Goal: Complete application form

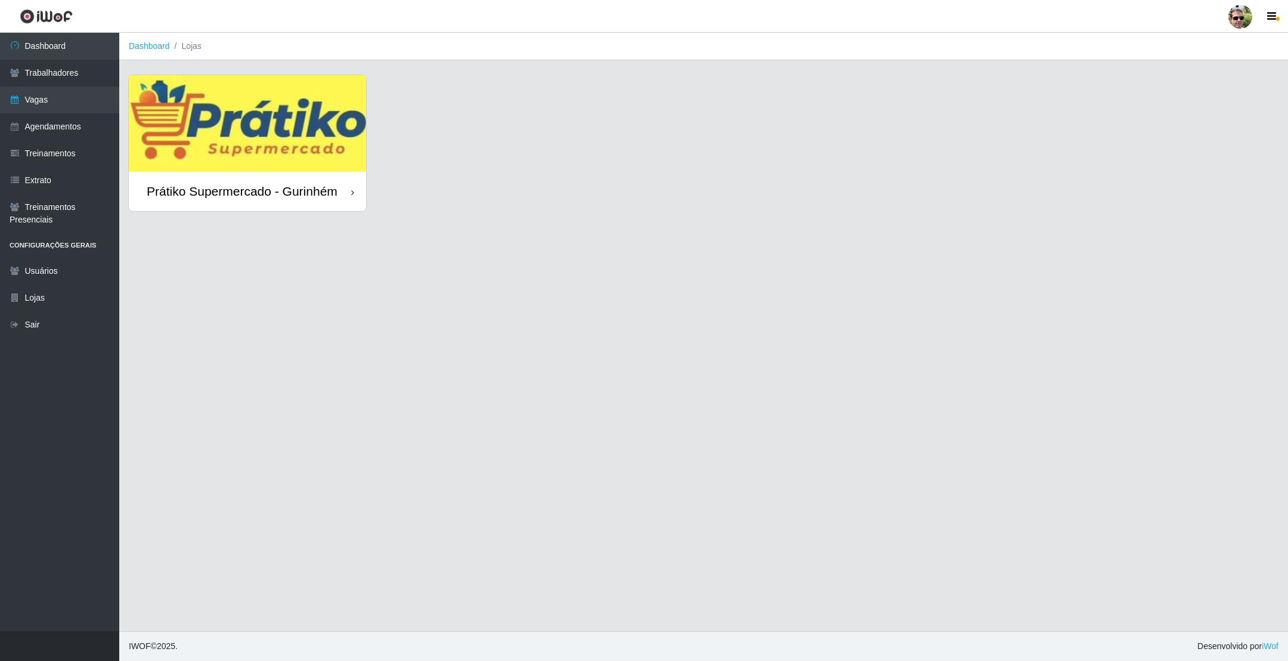
click at [277, 120] on img at bounding box center [247, 123] width 237 height 97
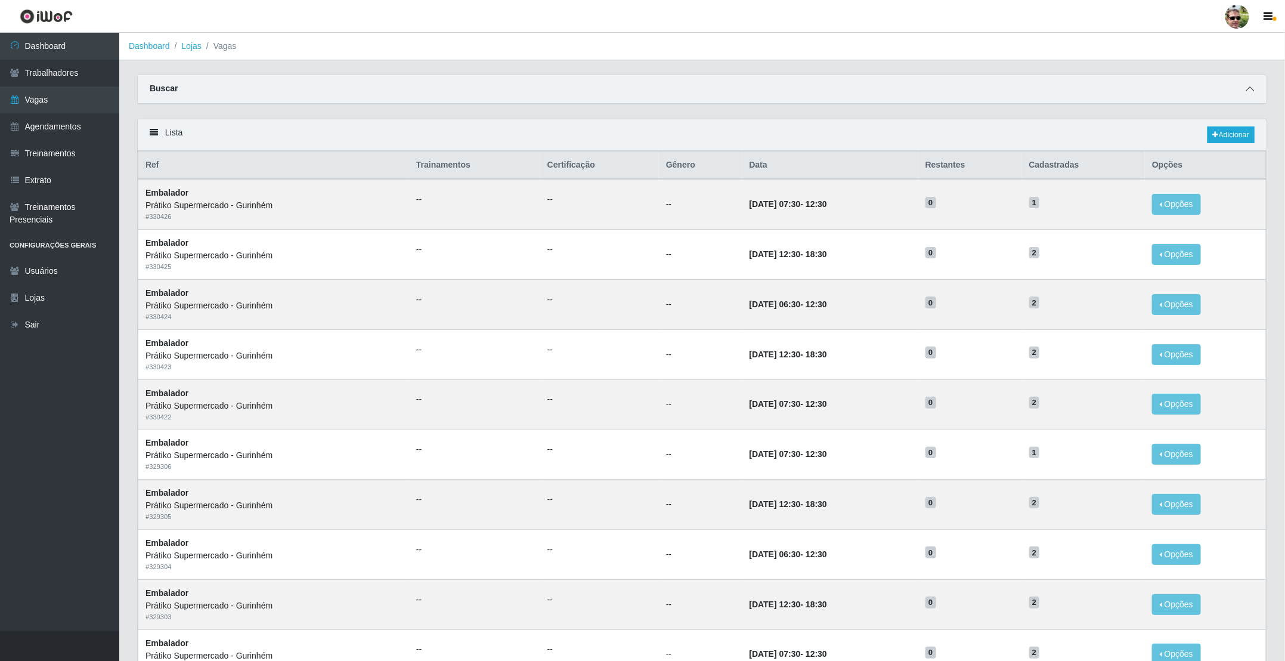
click at [1247, 88] on icon at bounding box center [1250, 89] width 8 height 8
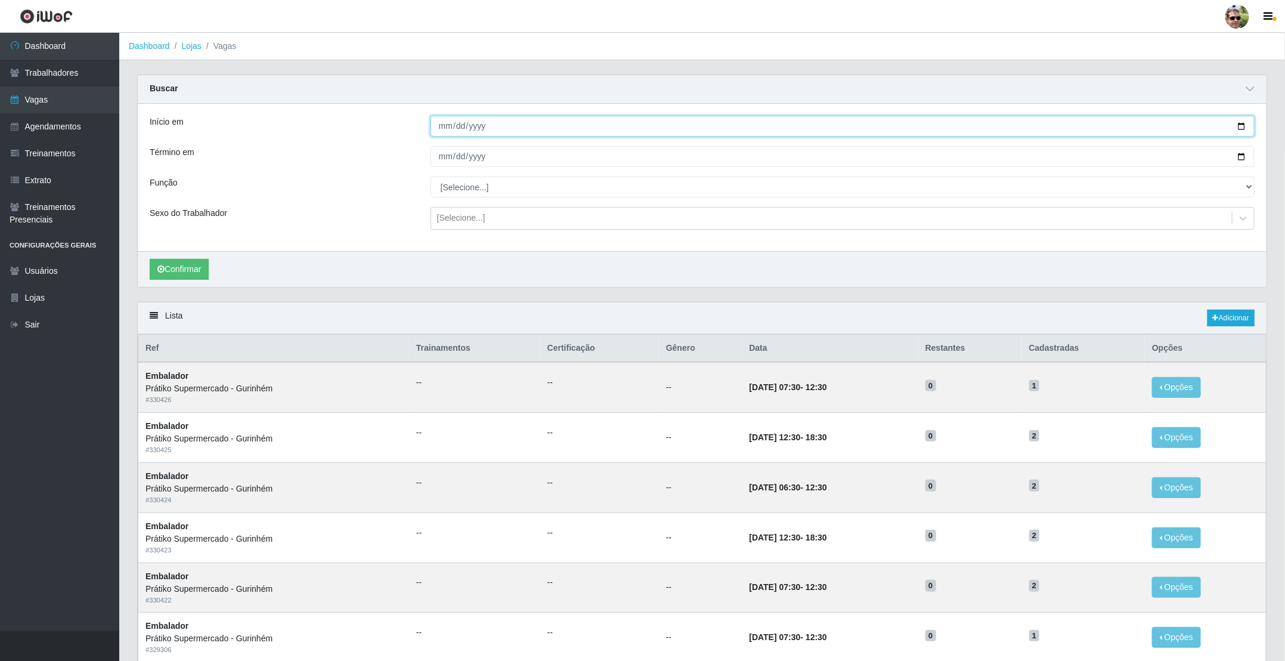
click at [1244, 126] on input "Início em" at bounding box center [843, 126] width 824 height 21
type input "[DATE]"
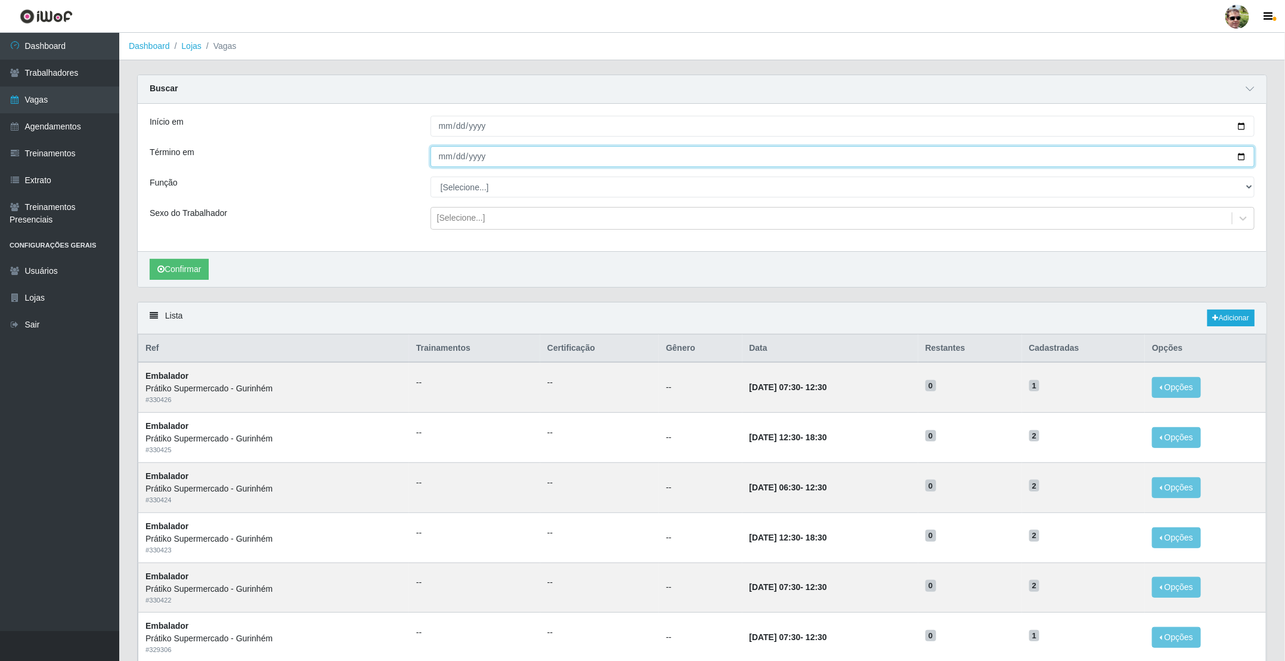
drag, startPoint x: 1242, startPoint y: 163, endPoint x: 1128, endPoint y: 171, distance: 114.8
click at [1242, 162] on input "Término em" at bounding box center [843, 156] width 824 height 21
type input "[DATE]"
click at [463, 184] on select "[Selecione...] Auxiliar de entrega + Auxiliar de entrega ++ Embalador Embalador…" at bounding box center [843, 187] width 824 height 21
select select "1"
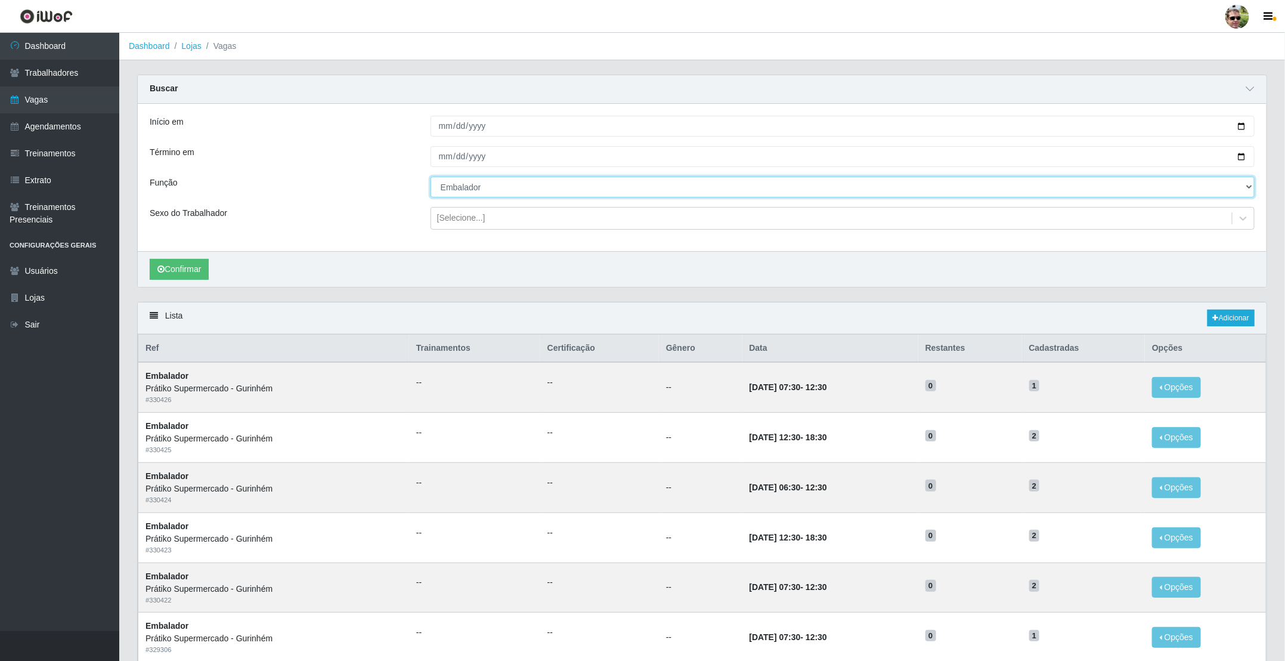
click at [431, 178] on select "[Selecione...] Auxiliar de entrega + Auxiliar de entrega ++ Embalador Embalador…" at bounding box center [843, 187] width 824 height 21
click at [473, 216] on div "[Selecione...]" at bounding box center [461, 218] width 48 height 13
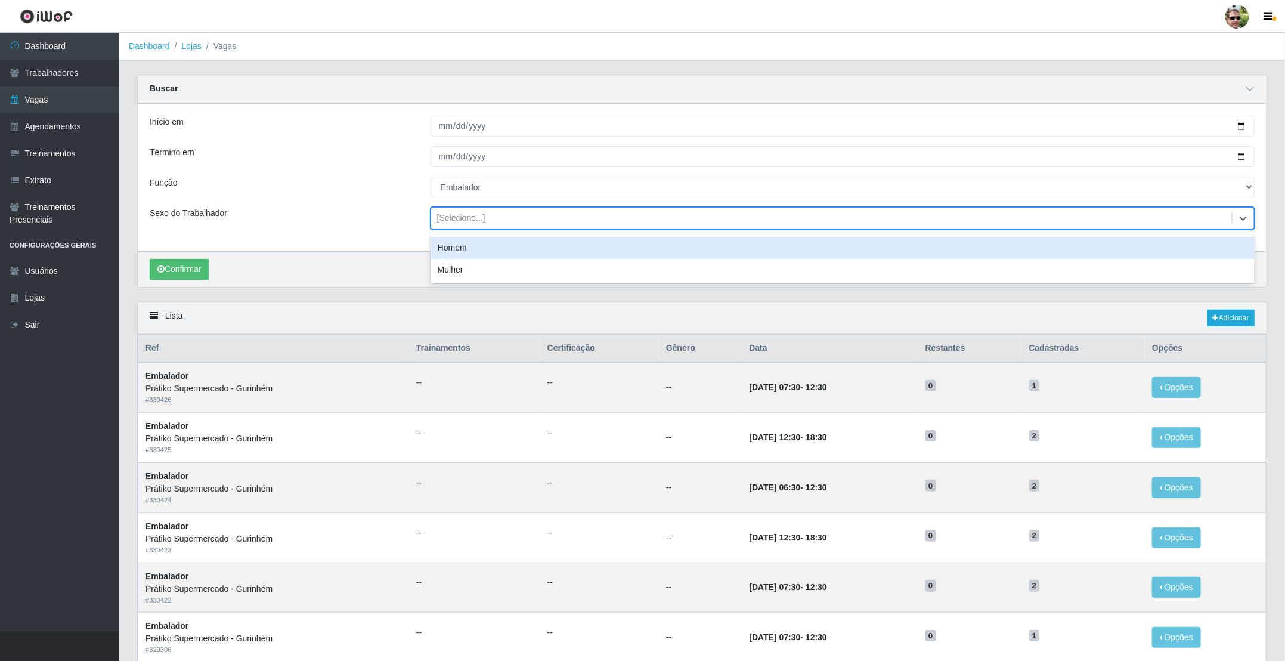
click at [472, 219] on div "[Selecione...]" at bounding box center [461, 218] width 48 height 13
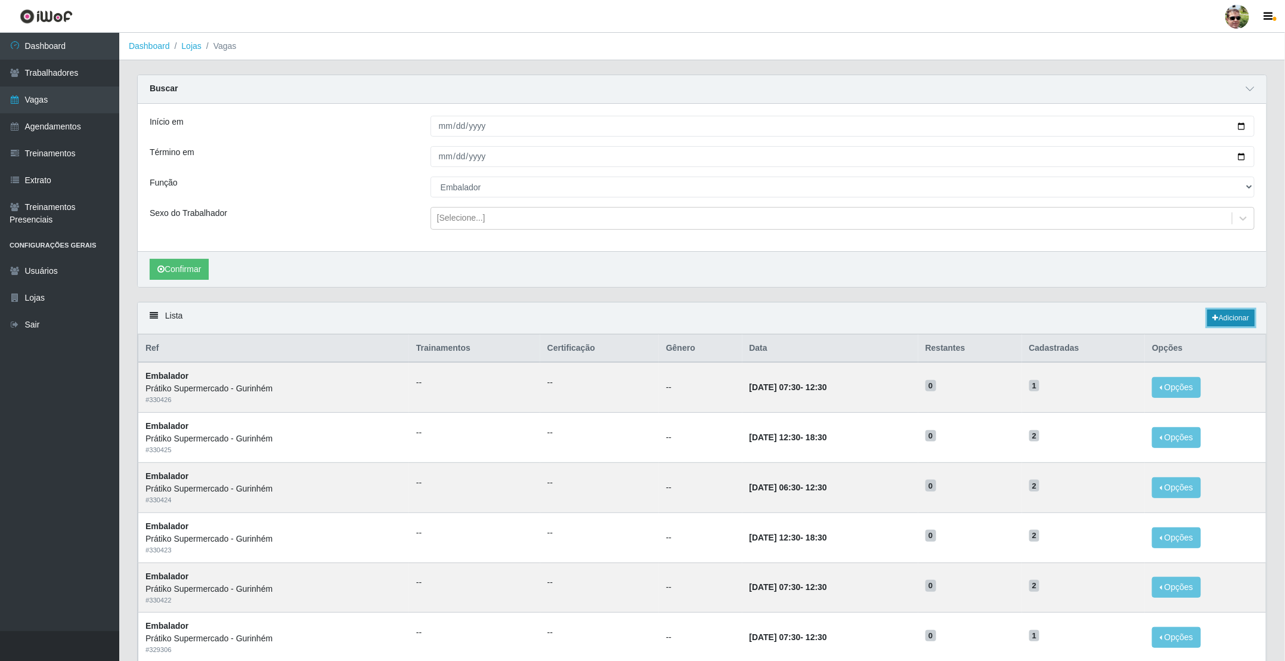
click at [1223, 321] on link "Adicionar" at bounding box center [1231, 318] width 47 height 17
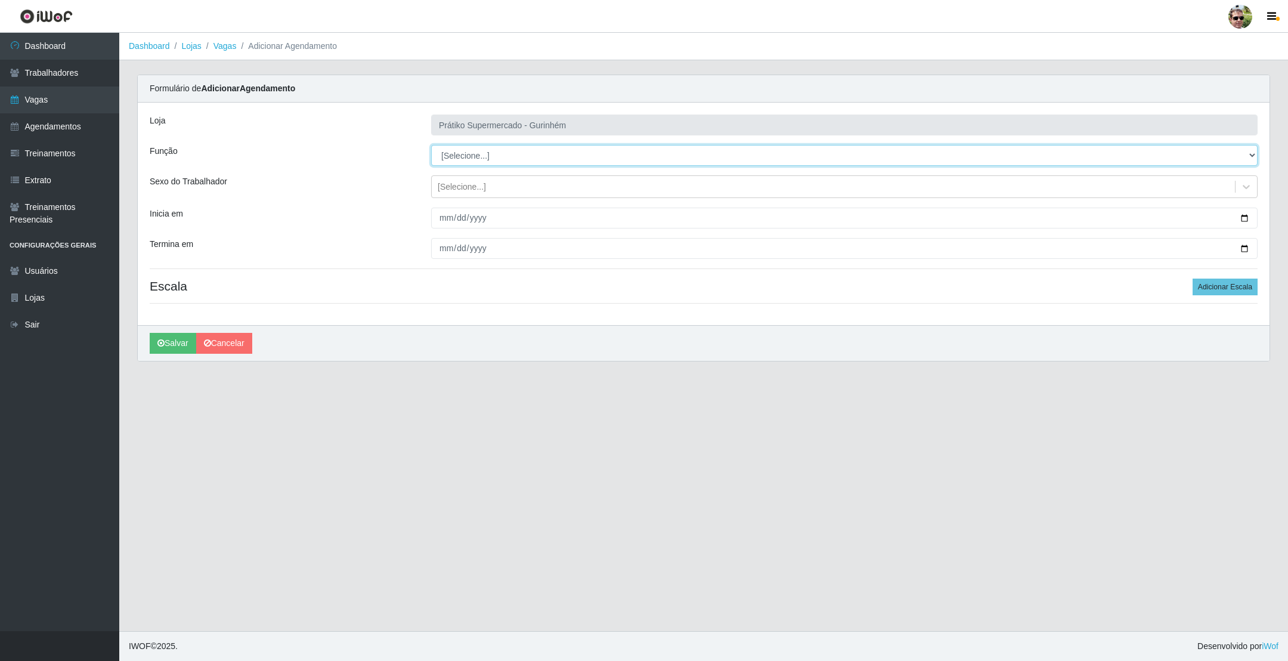
click at [460, 161] on select "[Selecione...] Auxiliar de entrega + Auxiliar de entrega ++ Embalador Embalador…" at bounding box center [844, 155] width 827 height 21
select select "1"
click at [431, 146] on select "[Selecione...] Auxiliar de entrega + Auxiliar de entrega ++ Embalador Embalador…" at bounding box center [844, 155] width 827 height 21
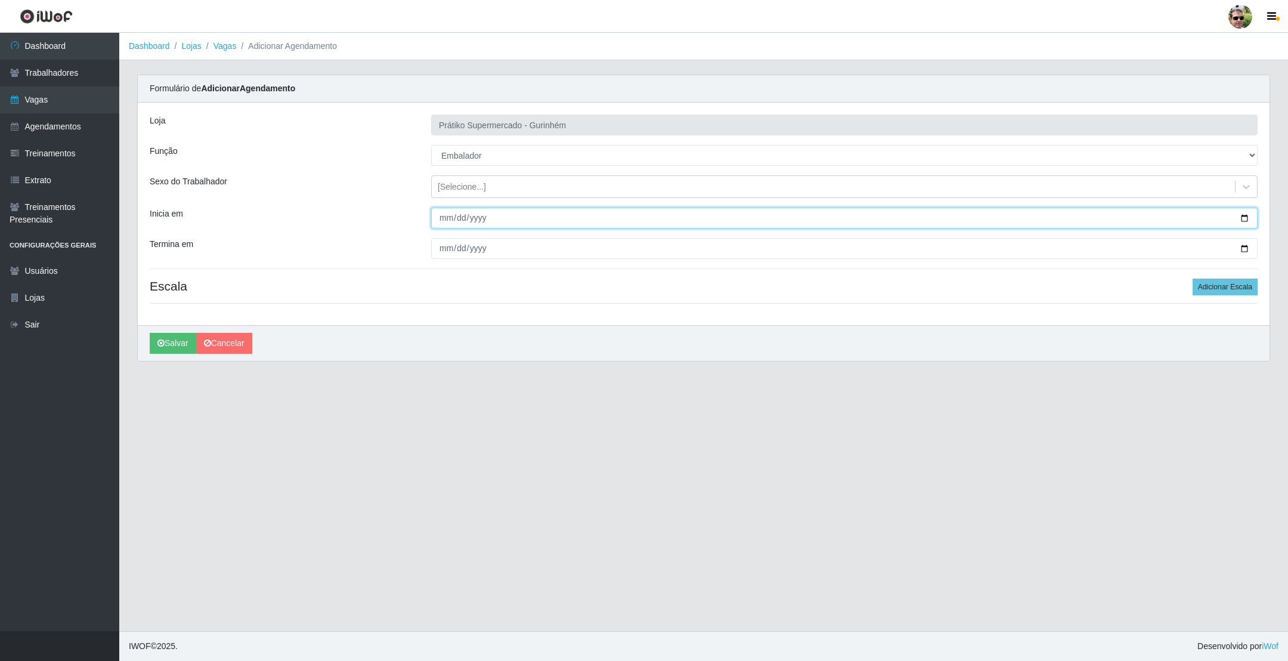
click at [1245, 218] on input "Inicia em" at bounding box center [844, 218] width 827 height 21
type input "[DATE]"
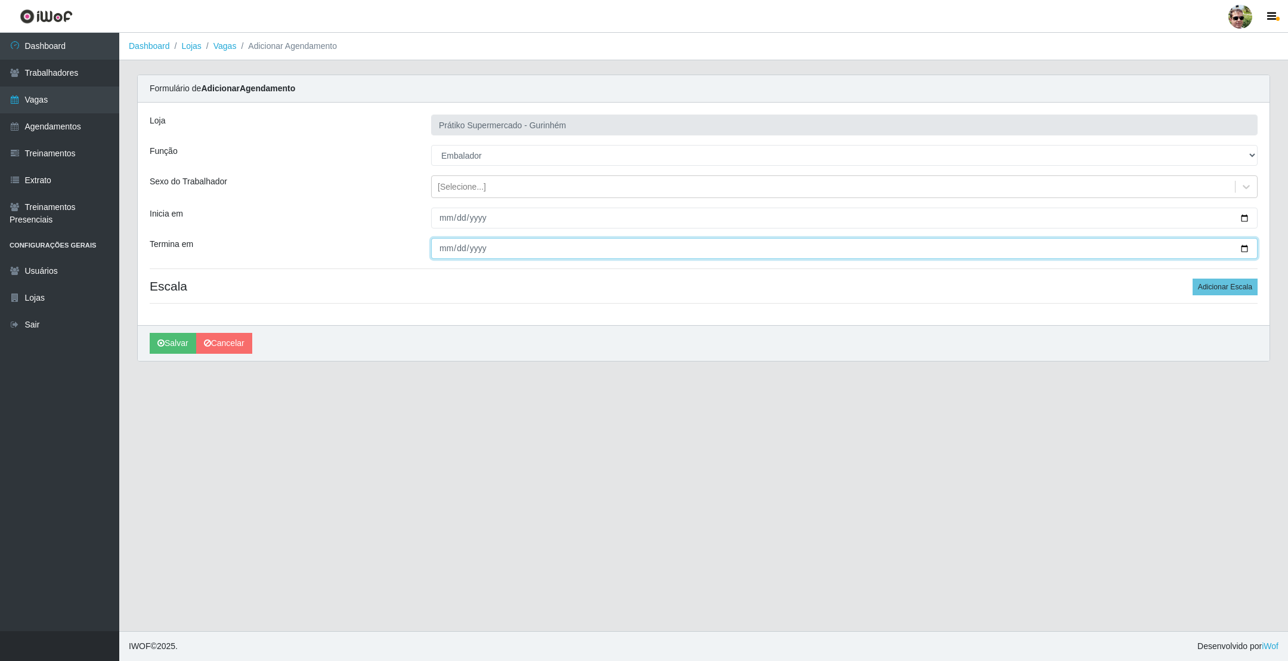
click at [1242, 244] on input "Termina em" at bounding box center [844, 248] width 827 height 21
type input "[DATE]"
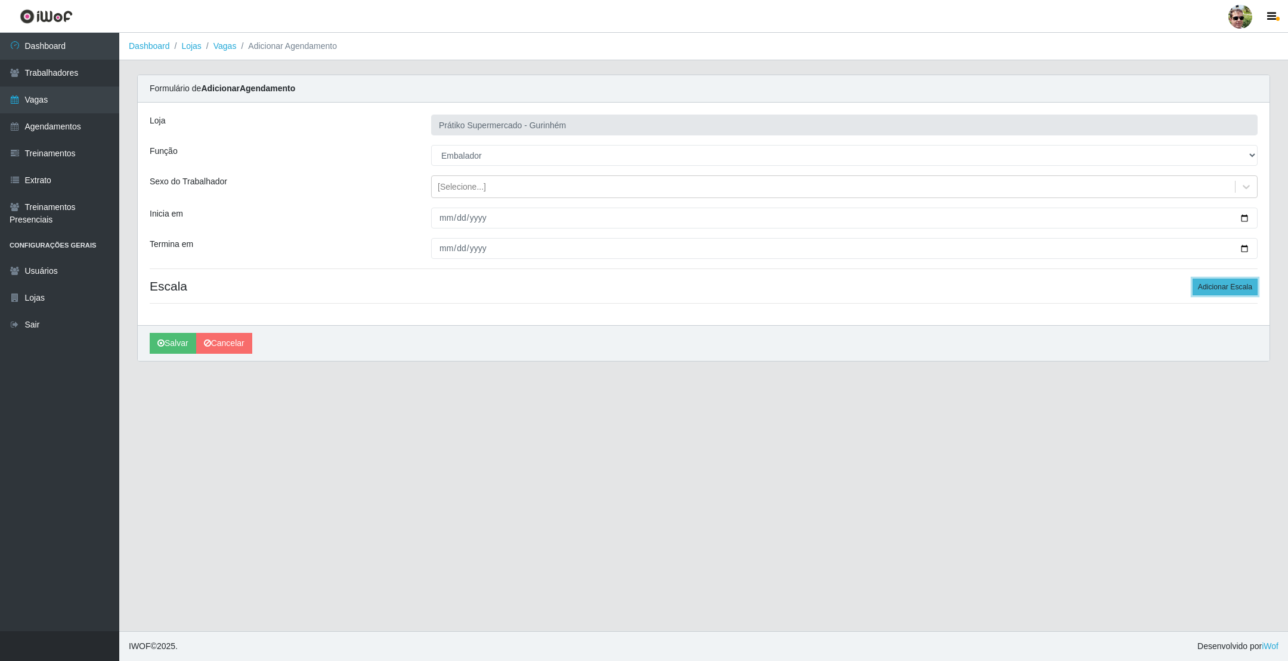
click at [1231, 285] on button "Adicionar Escala" at bounding box center [1225, 287] width 65 height 17
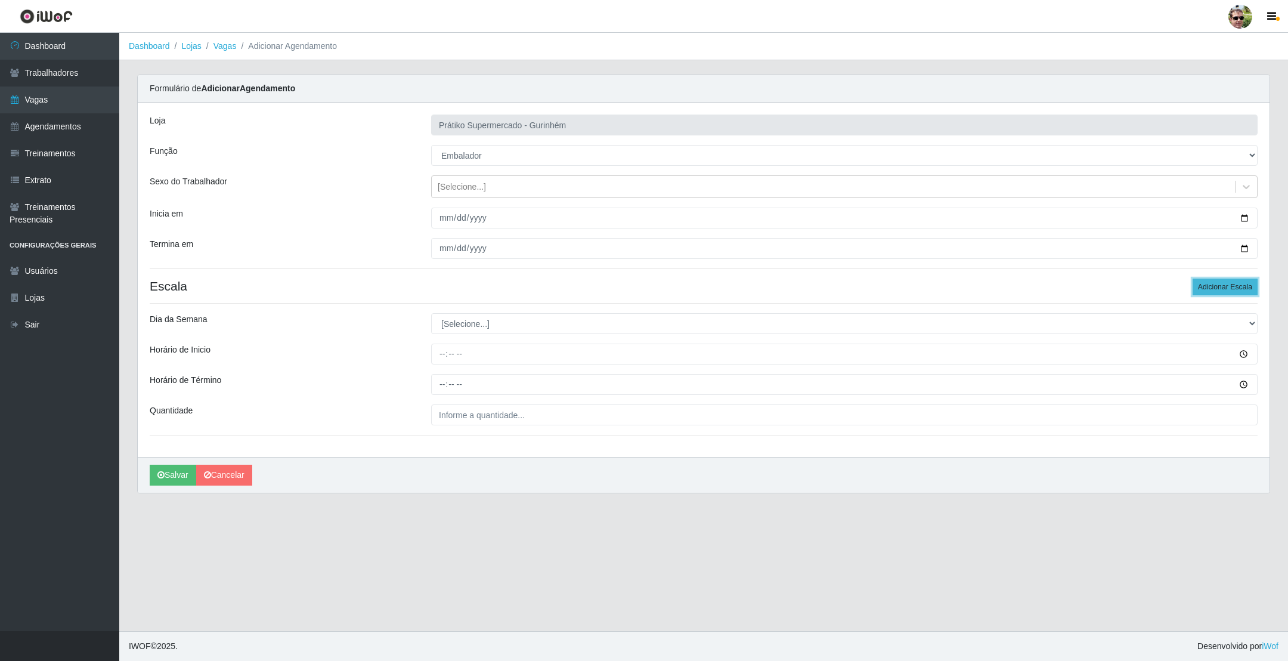
click at [1231, 285] on button "Adicionar Escala" at bounding box center [1225, 287] width 65 height 17
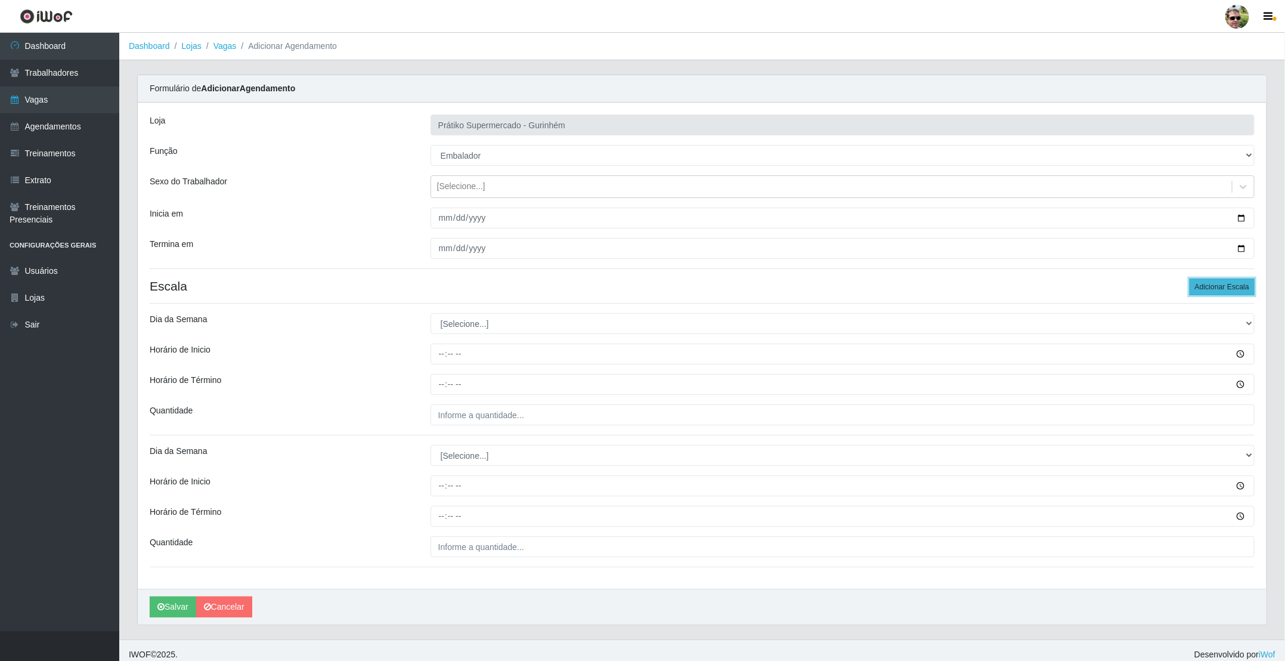
click at [1231, 285] on button "Adicionar Escala" at bounding box center [1222, 287] width 65 height 17
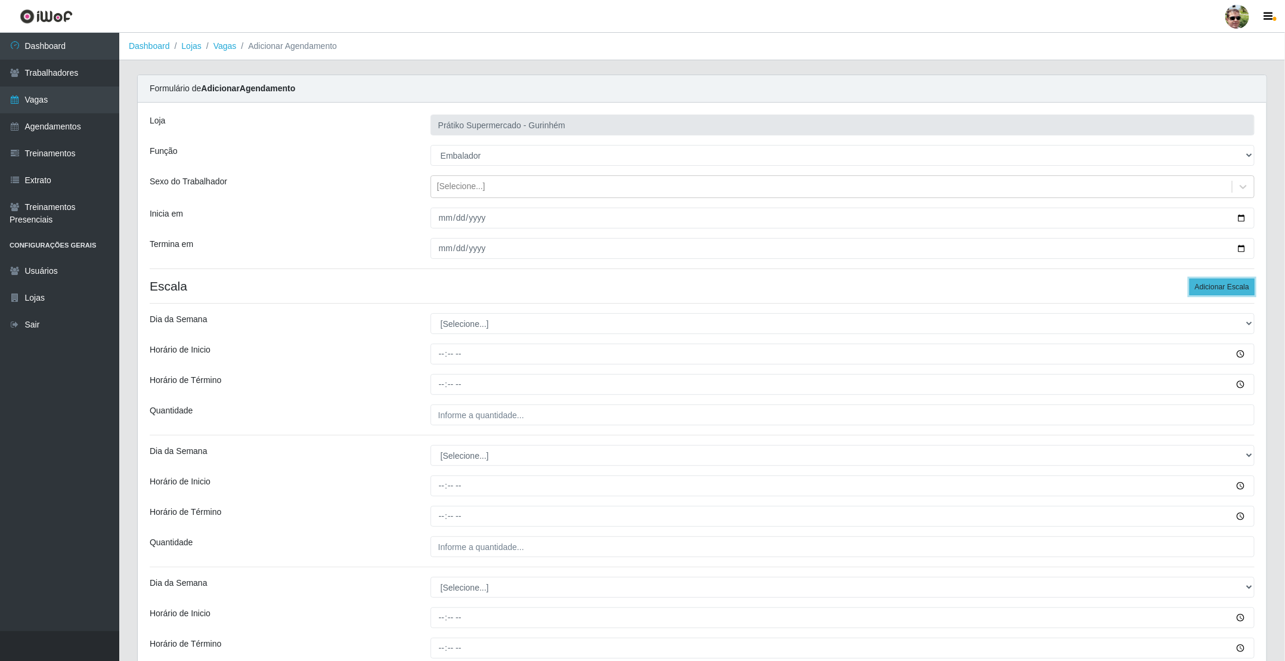
click at [1231, 285] on button "Adicionar Escala" at bounding box center [1222, 287] width 65 height 17
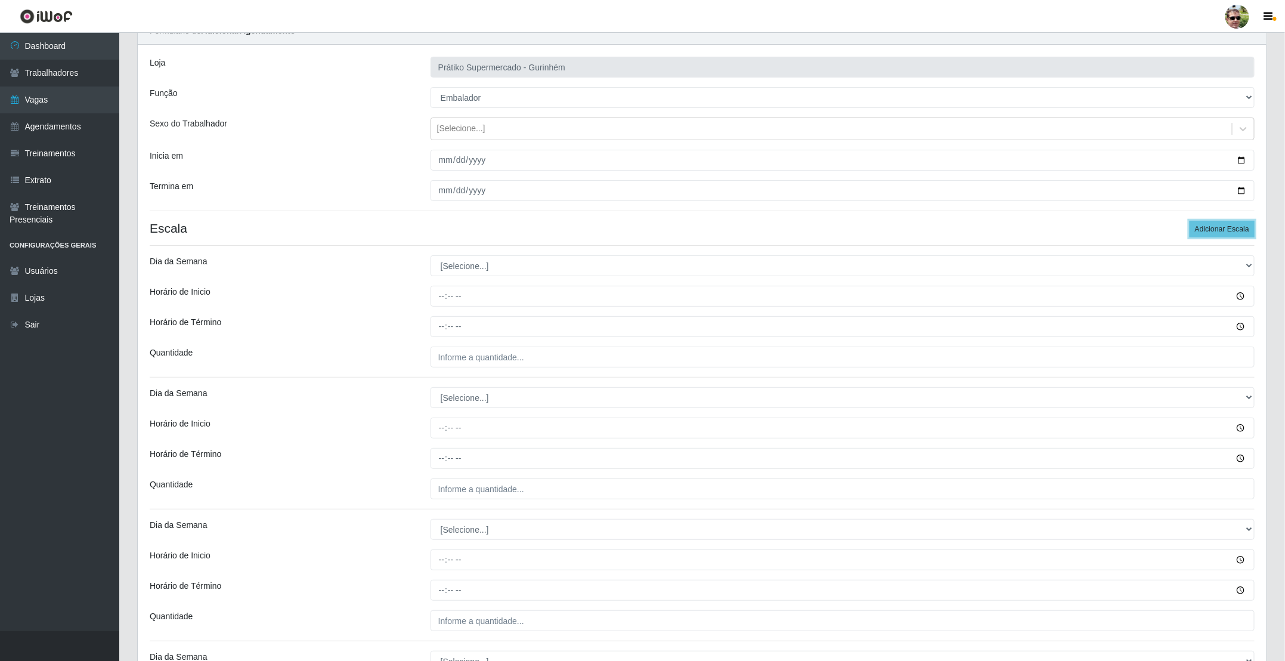
scroll to position [89, 0]
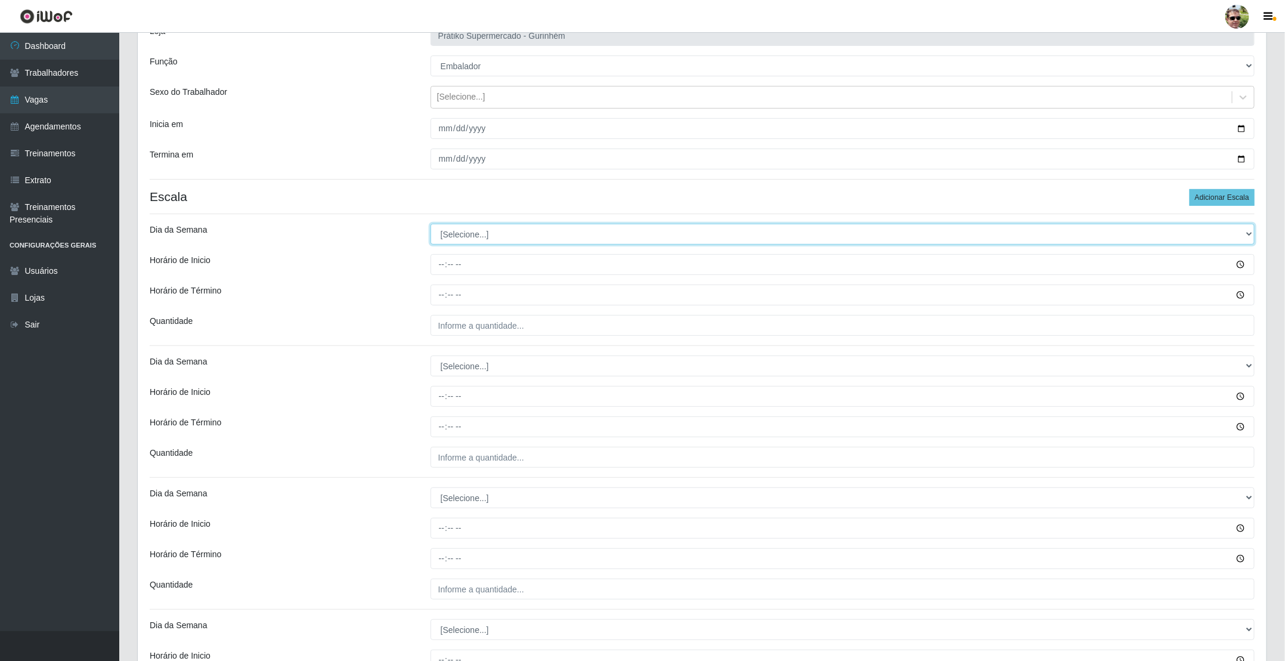
click at [602, 233] on select "[Selecione...] Segunda Terça Quarta Quinta Sexta Sábado Domingo" at bounding box center [843, 234] width 824 height 21
select select "5"
click at [431, 225] on select "[Selecione...] Segunda Terça Quarta Quinta Sexta Sábado Domingo" at bounding box center [843, 234] width 824 height 21
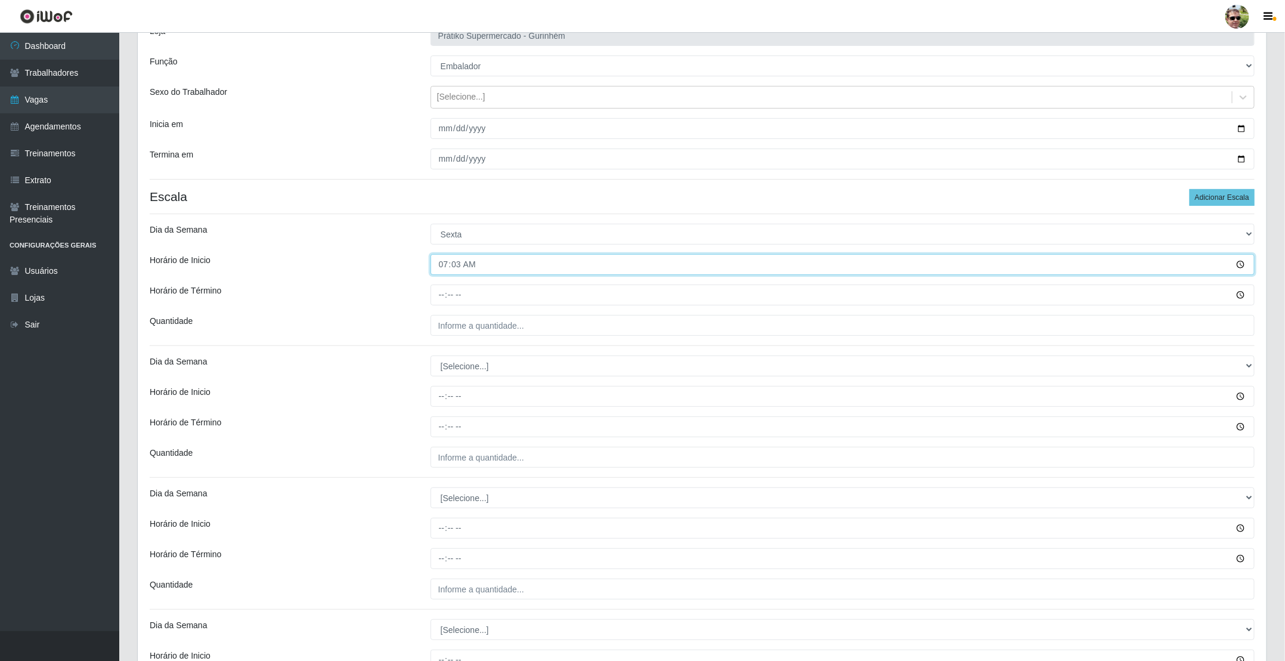
type input "07:30"
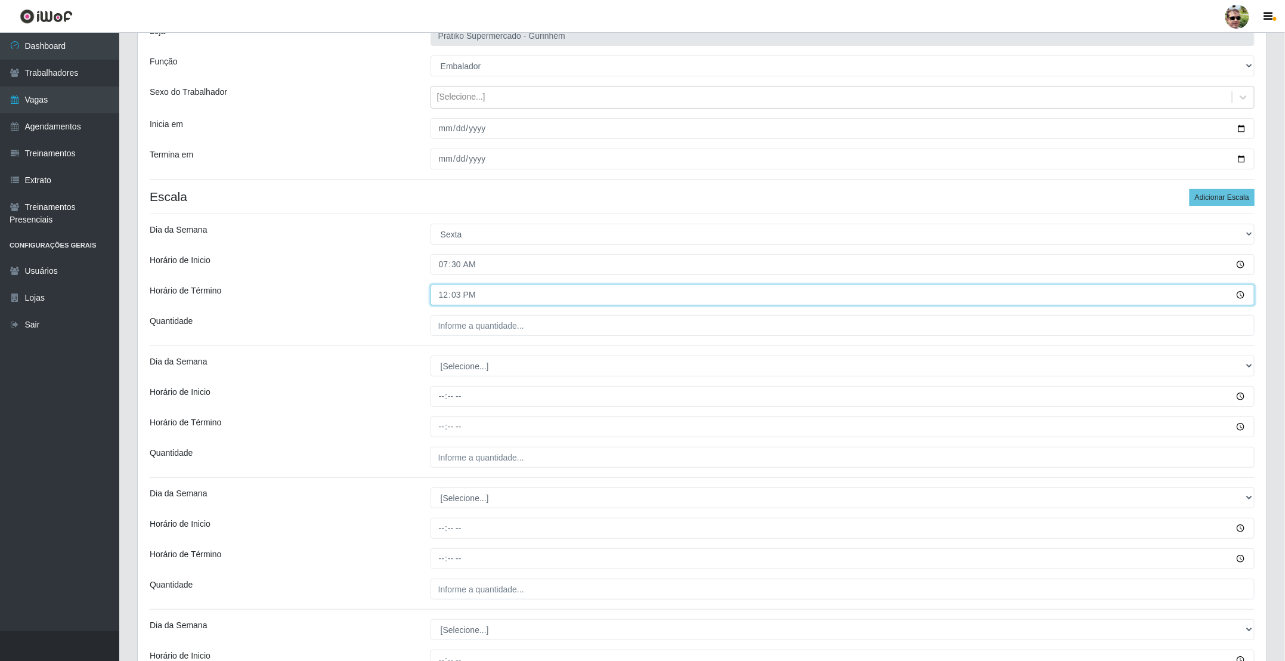
type input "12:30"
type input "2__"
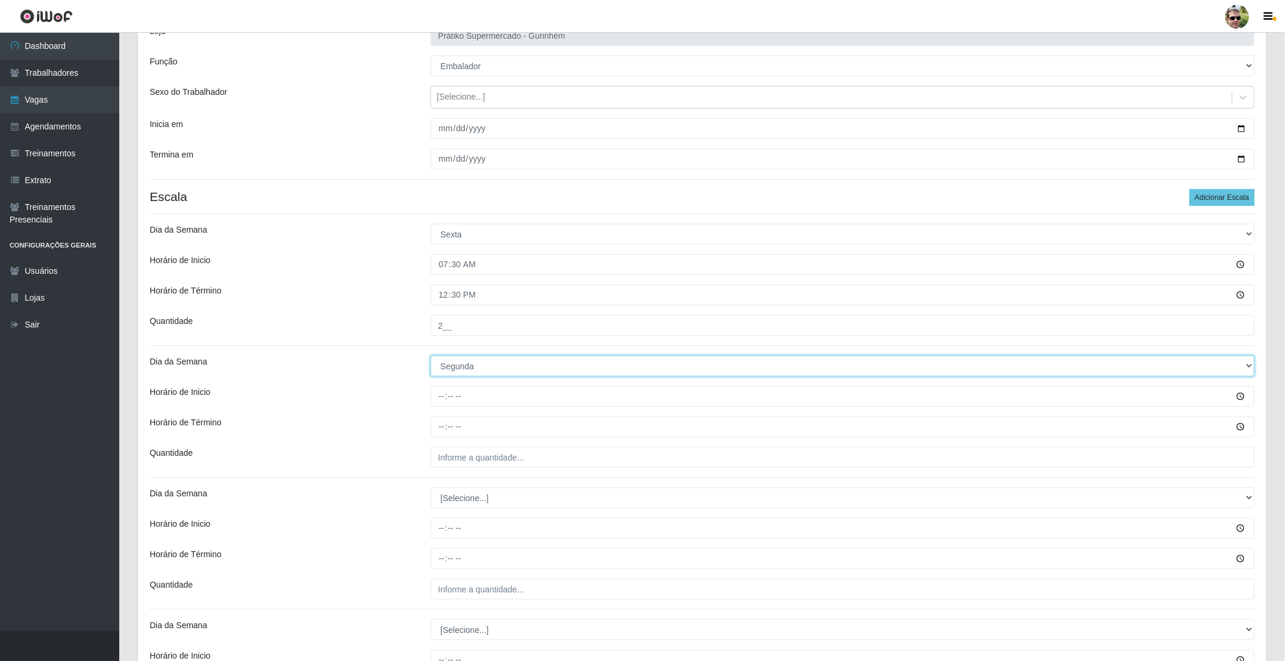
select select "5"
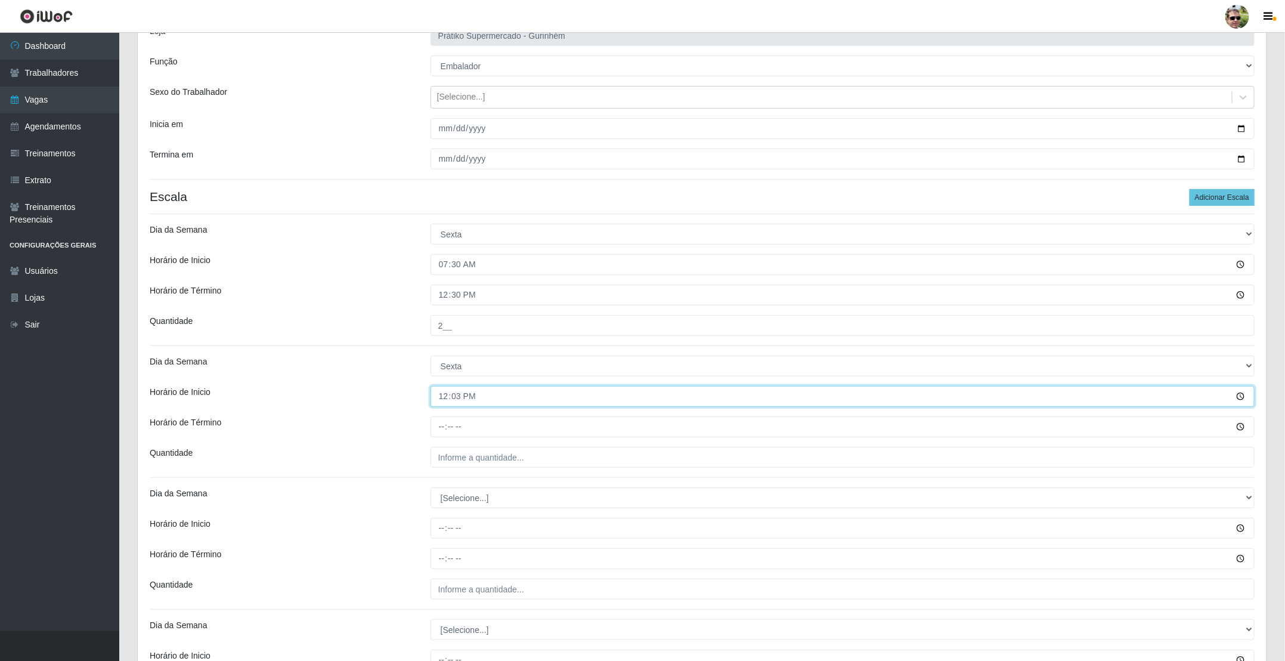
type input "12:30"
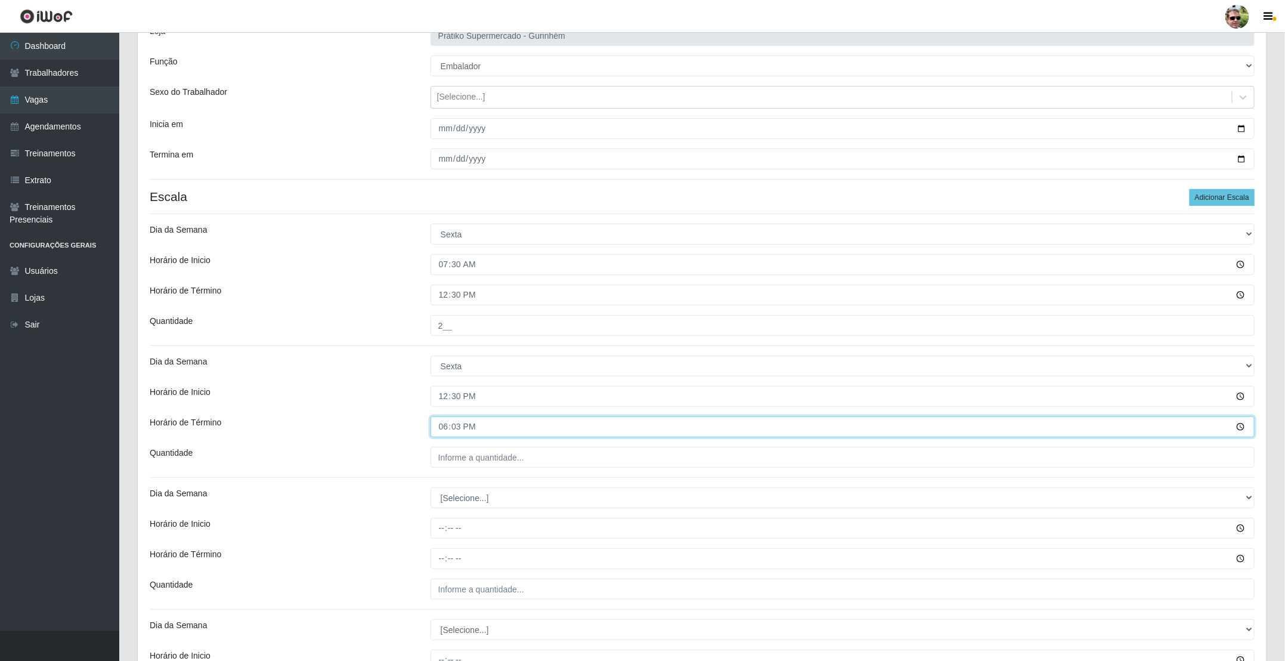
type input "18:30"
type input "2__"
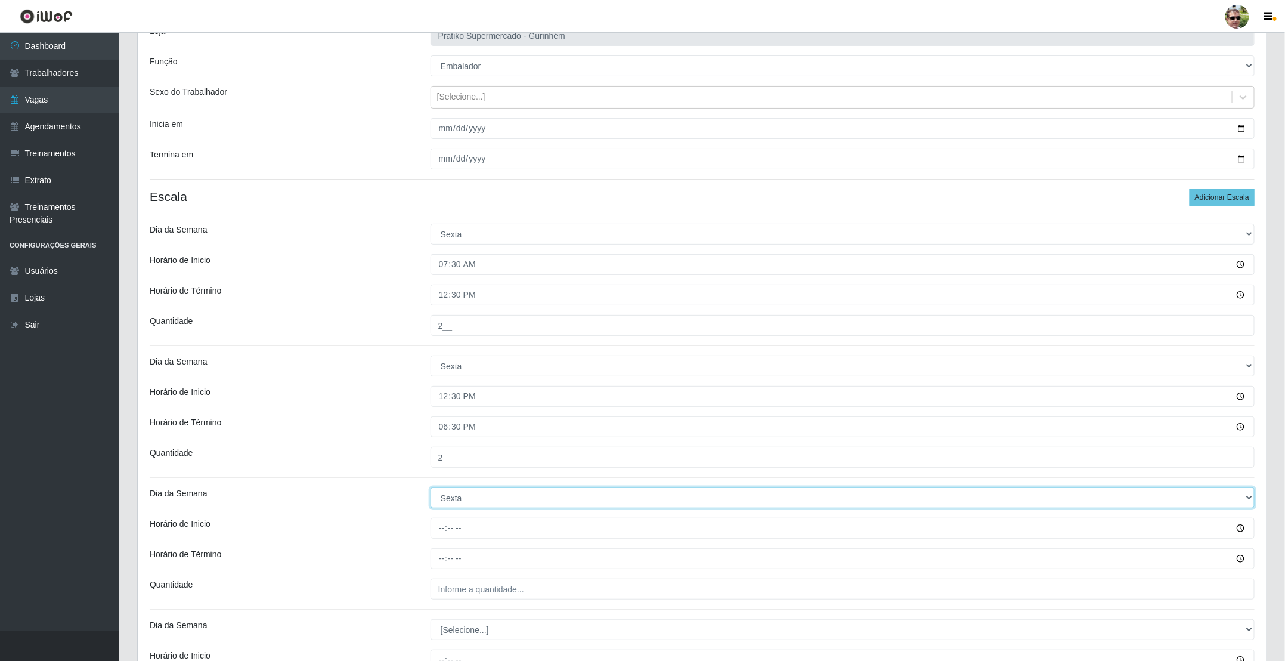
select select "6"
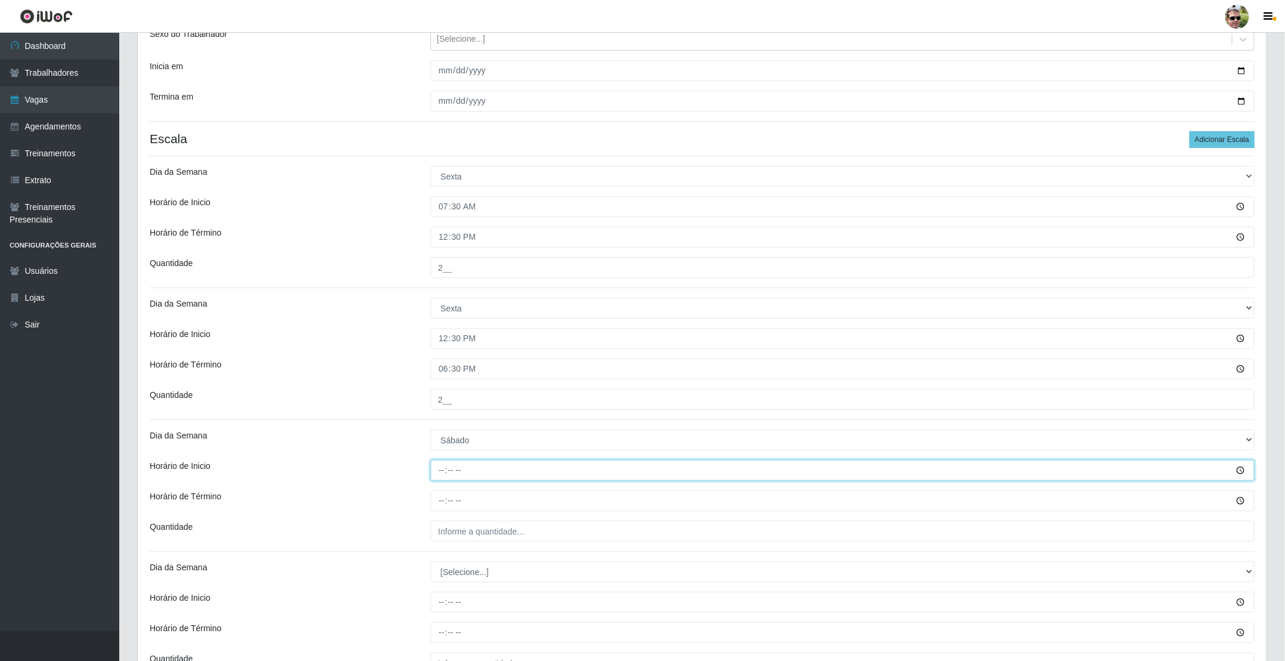
scroll to position [179, 0]
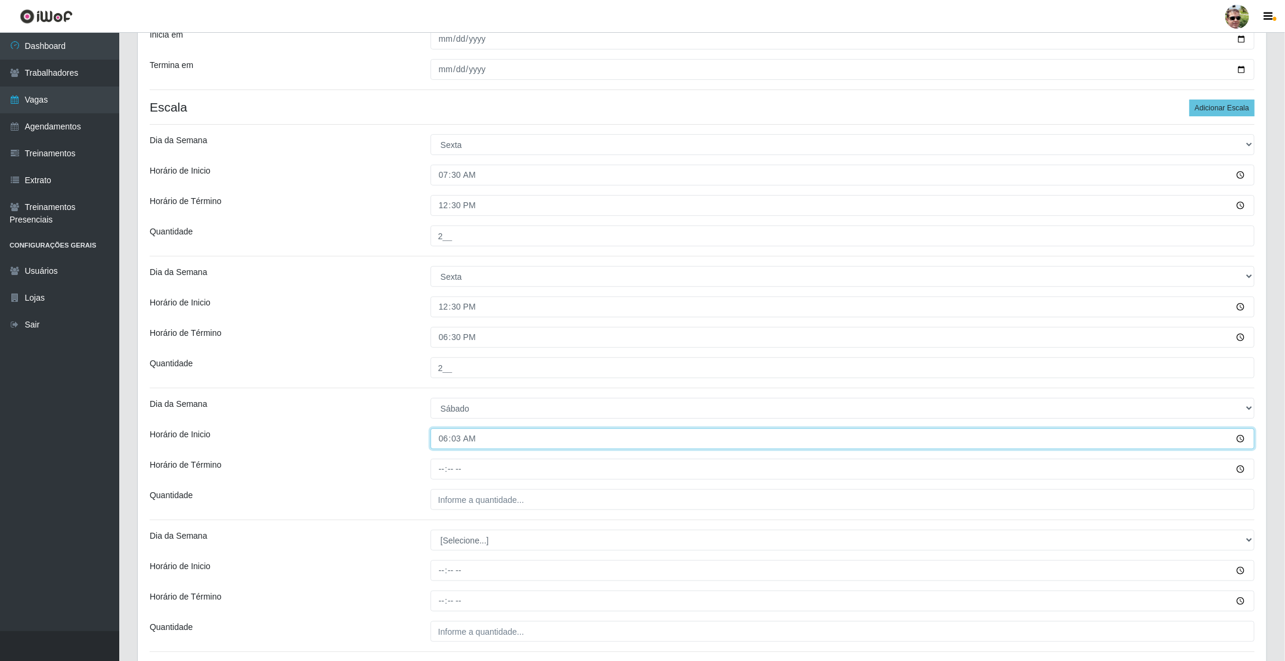
type input "06:30"
type input "12:30"
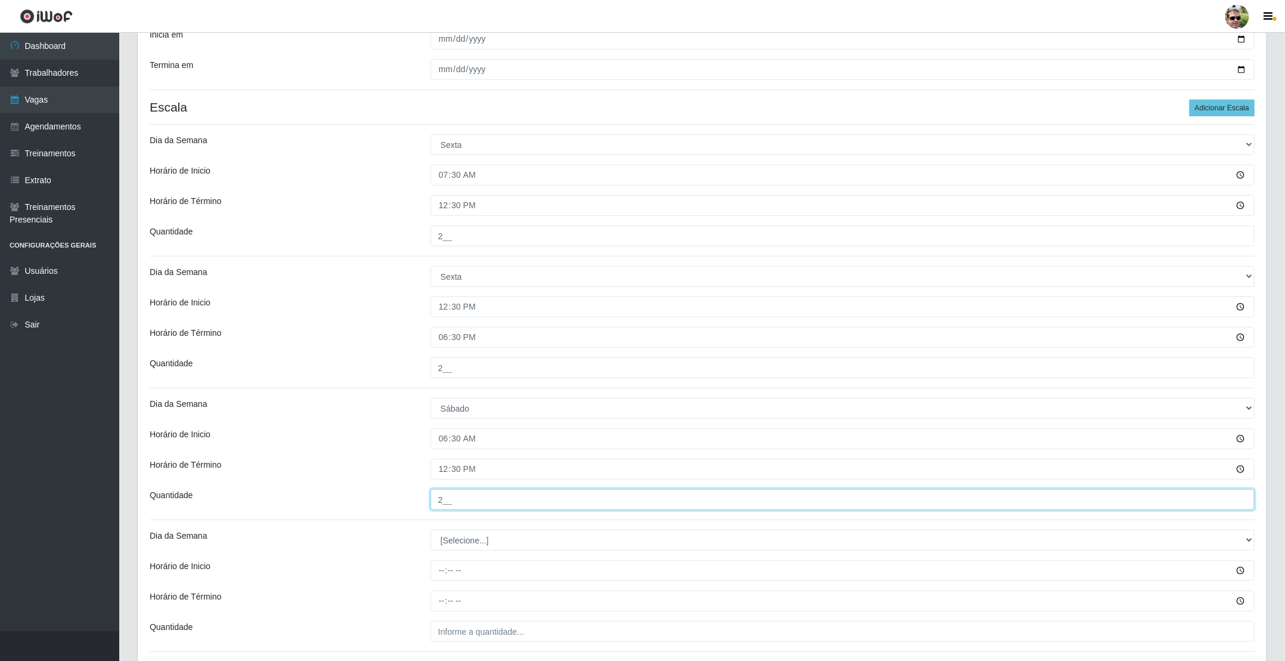
type input "2__"
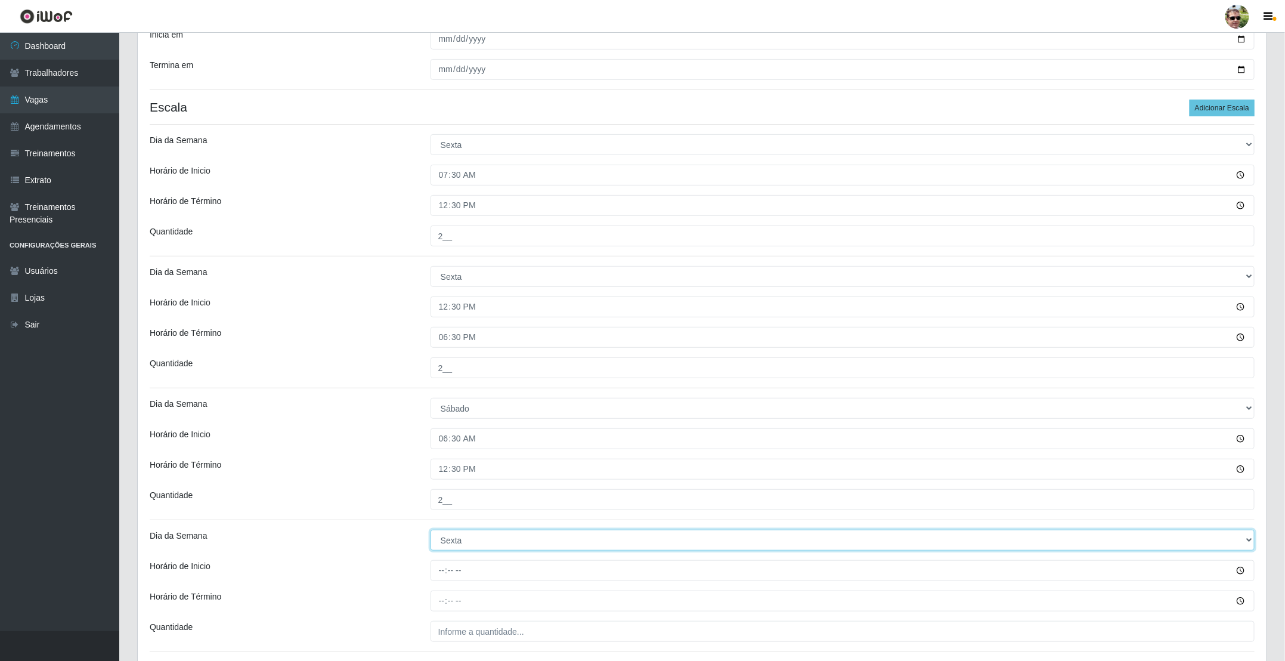
select select "6"
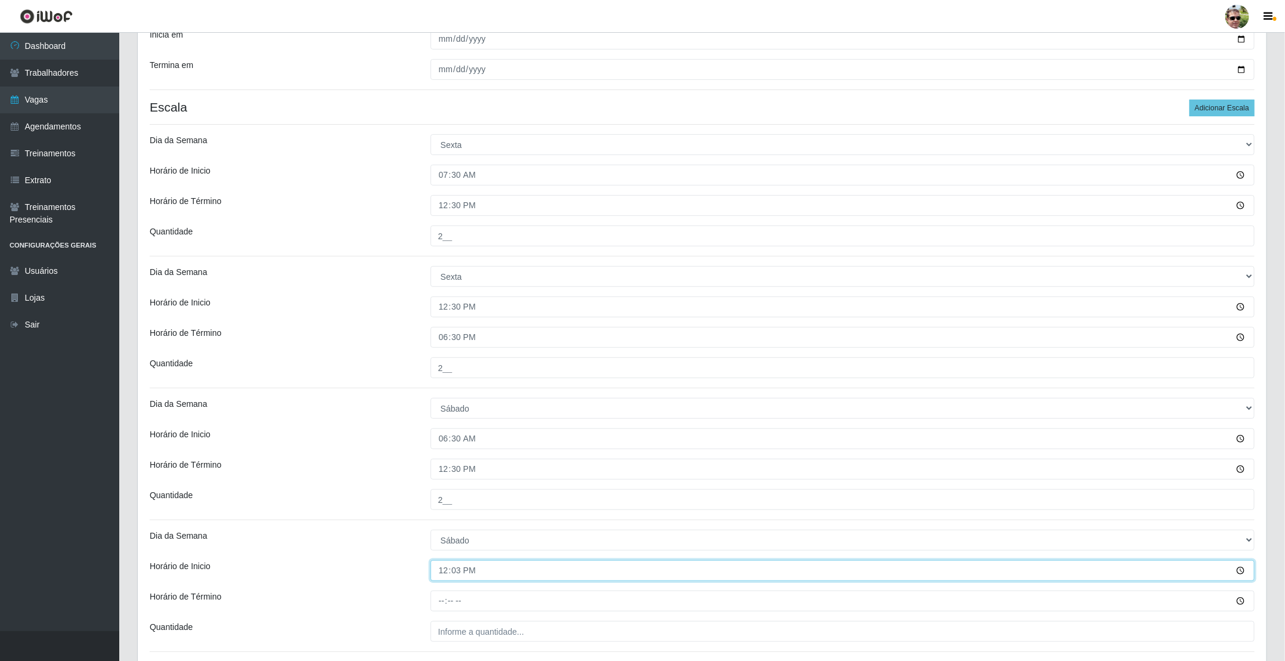
type input "12:30"
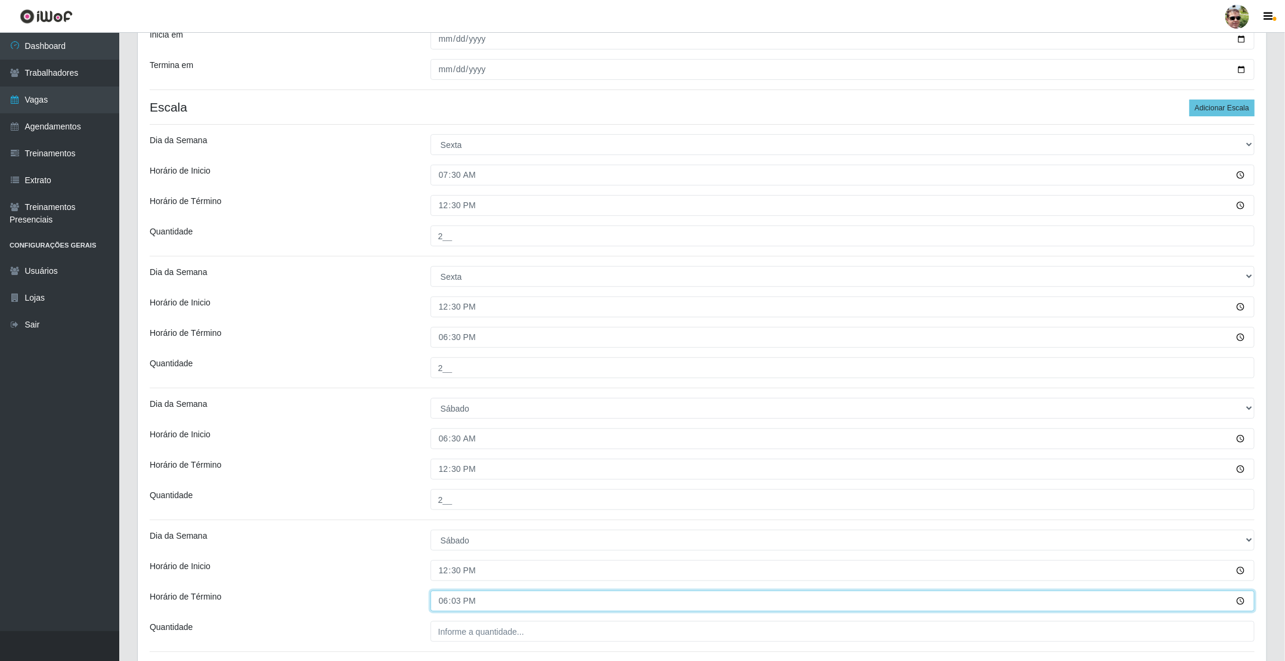
type input "18:30"
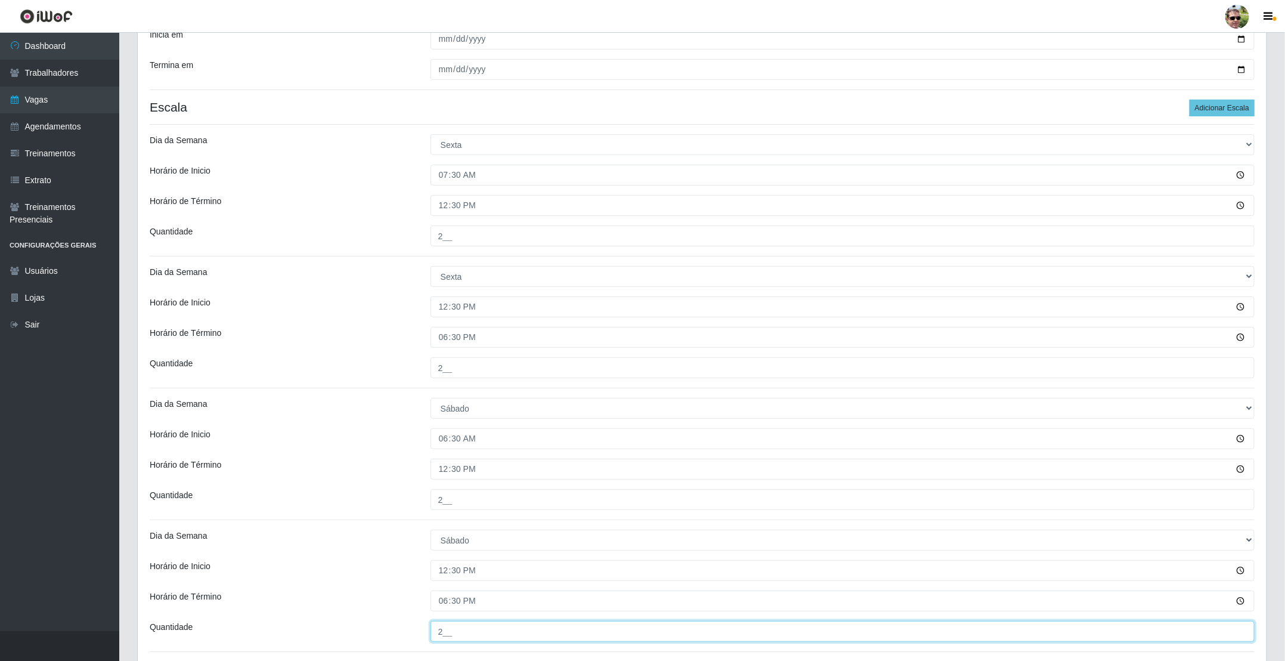
type input "2__"
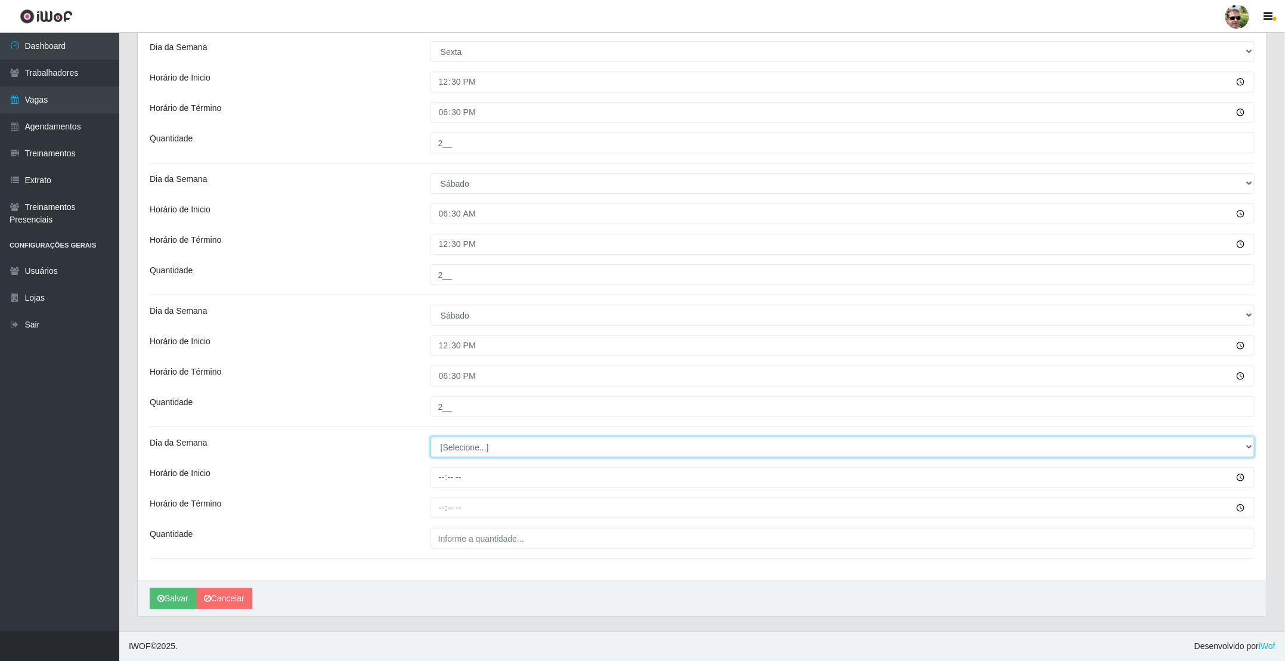
select select "0"
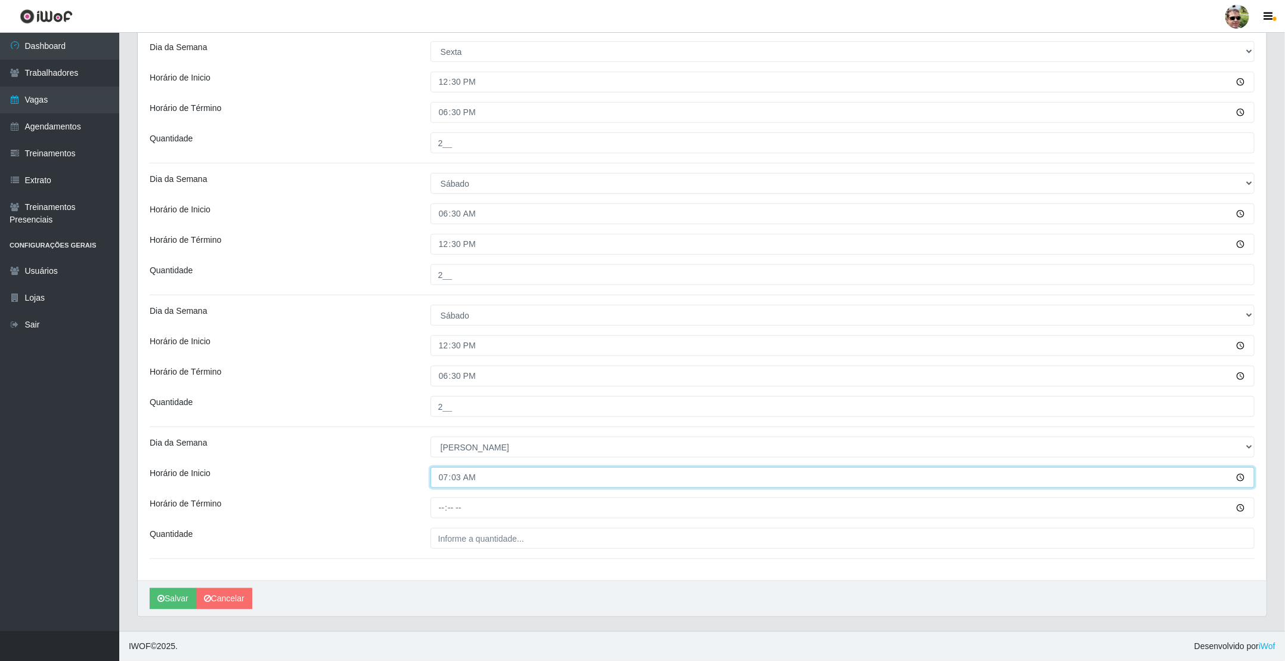
type input "07:30"
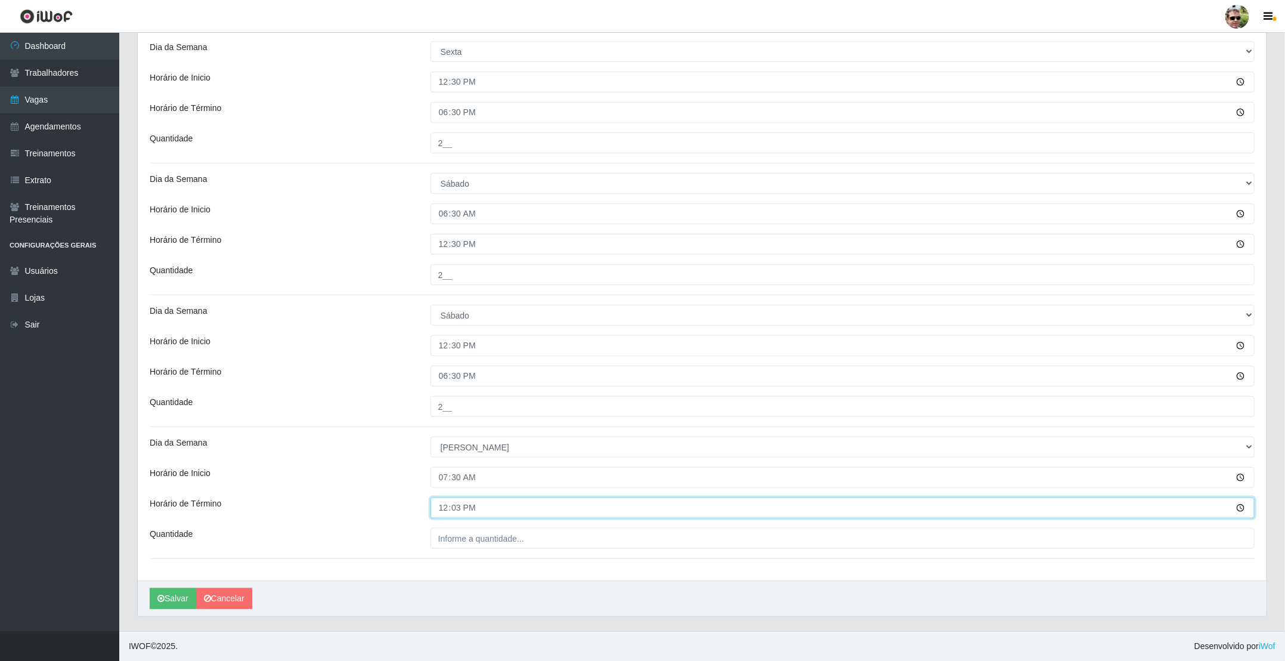
type input "12:30"
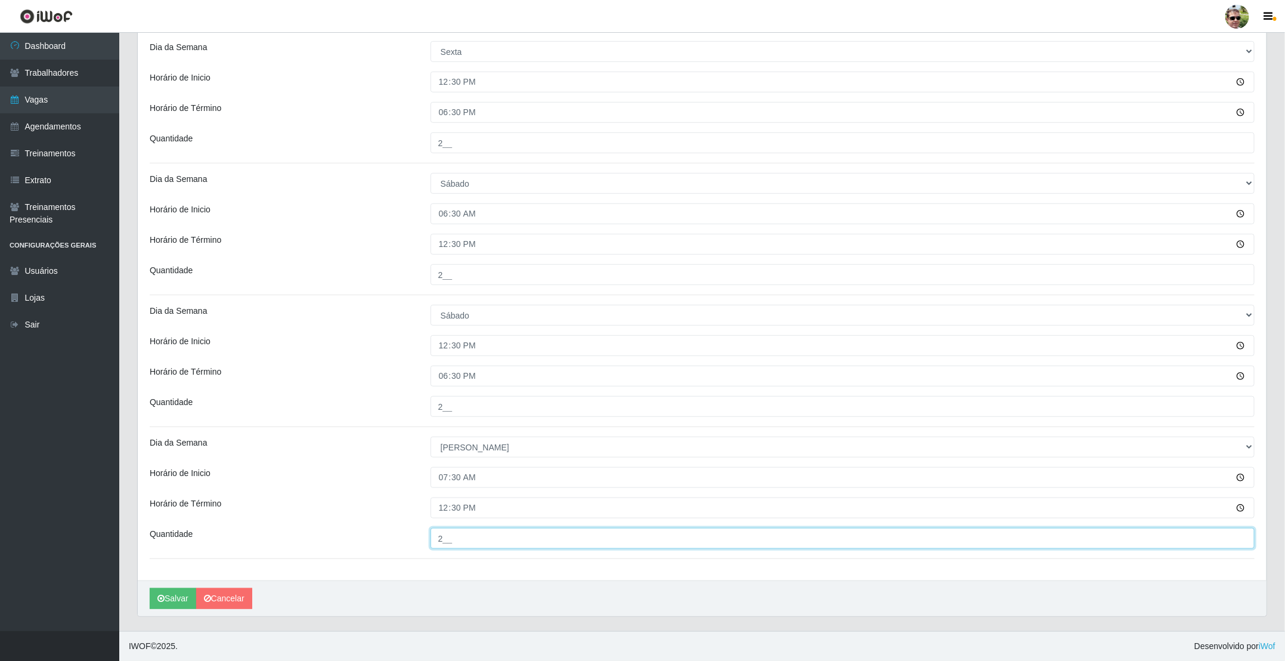
type input "2__"
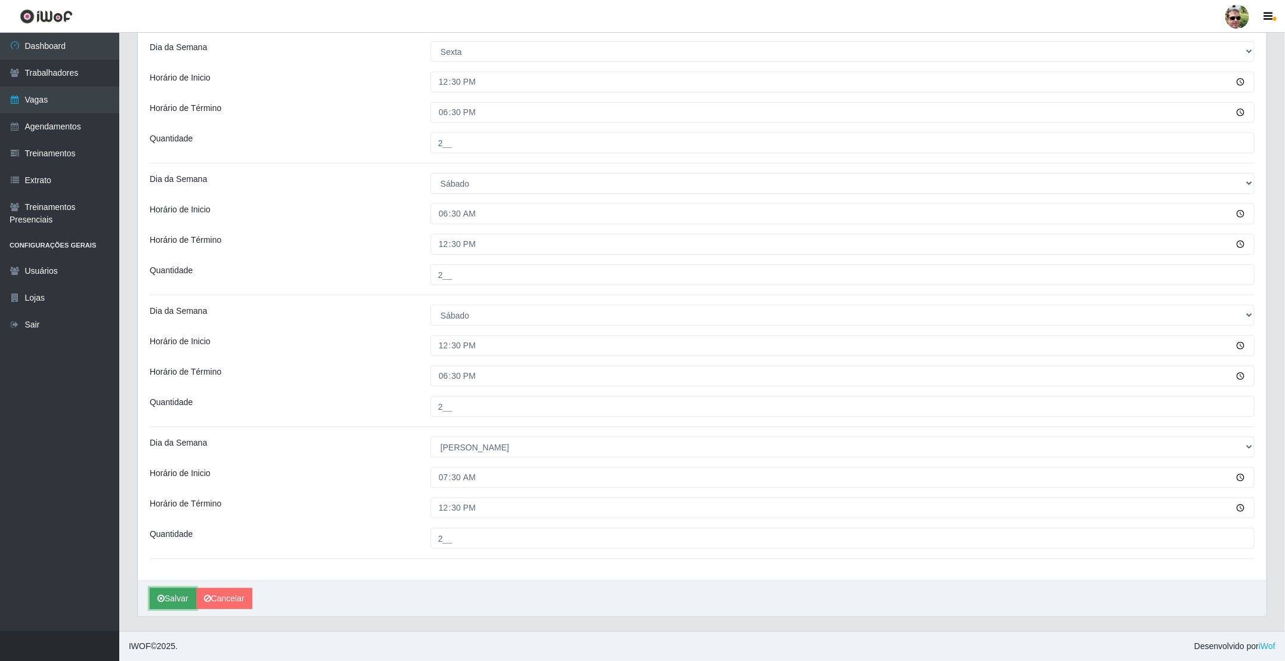
click at [178, 595] on button "Salvar" at bounding box center [173, 598] width 47 height 21
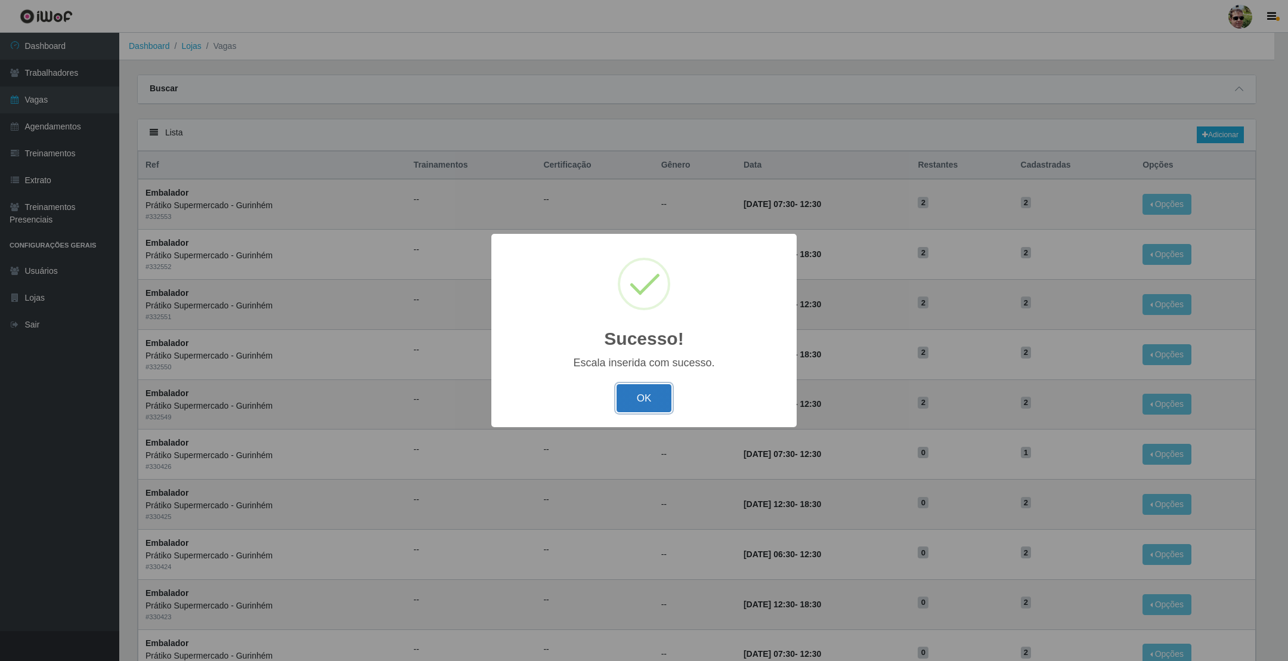
click at [648, 405] on button "OK" at bounding box center [644, 398] width 55 height 28
